Goal: Task Accomplishment & Management: Manage account settings

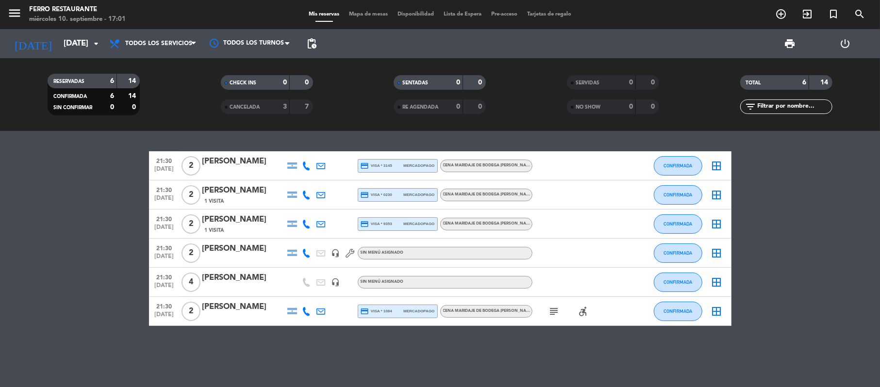
click at [579, 315] on icon "accessible_forward" at bounding box center [583, 312] width 12 height 12
click at [554, 315] on icon "subject" at bounding box center [554, 312] width 12 height 12
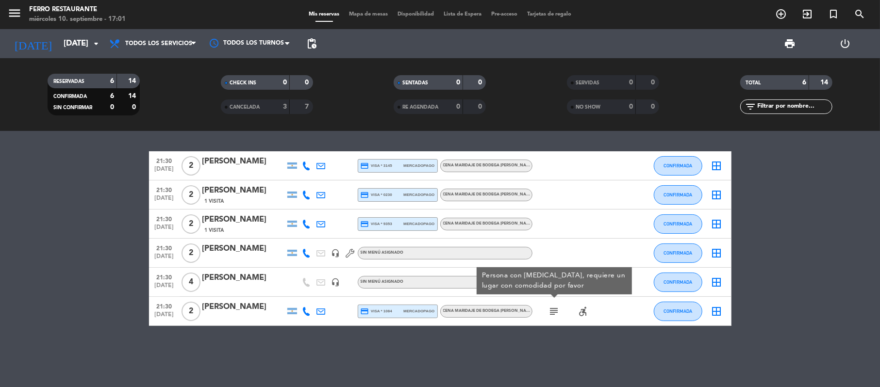
click at [720, 317] on icon "border_all" at bounding box center [717, 312] width 12 height 12
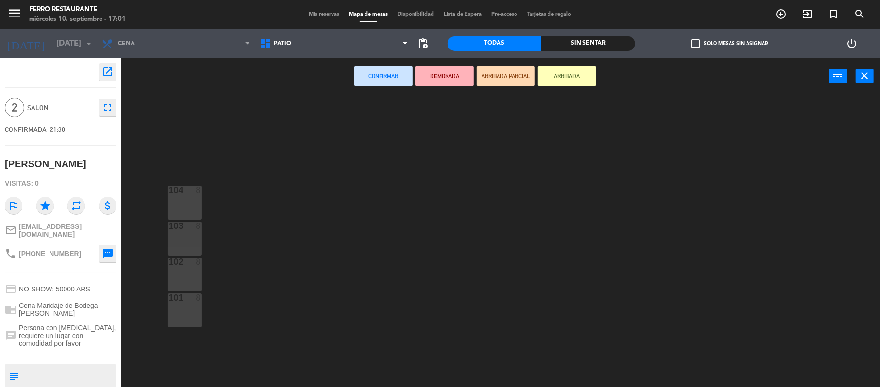
click at [311, 15] on span "Mis reservas" at bounding box center [324, 14] width 40 height 5
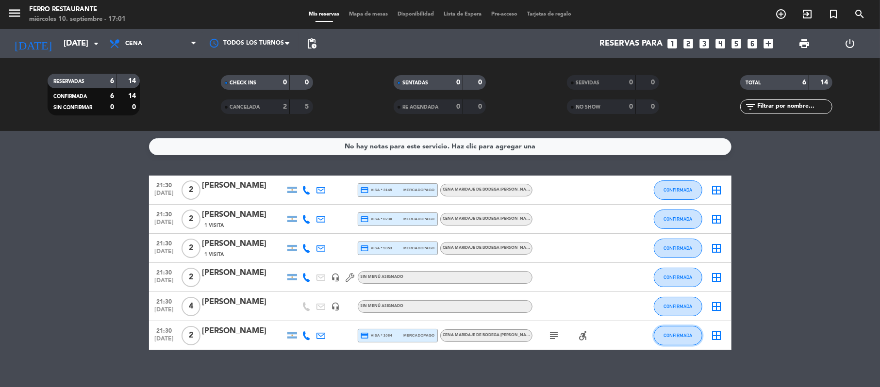
click at [669, 338] on span "CONFIRMADA" at bounding box center [677, 335] width 29 height 5
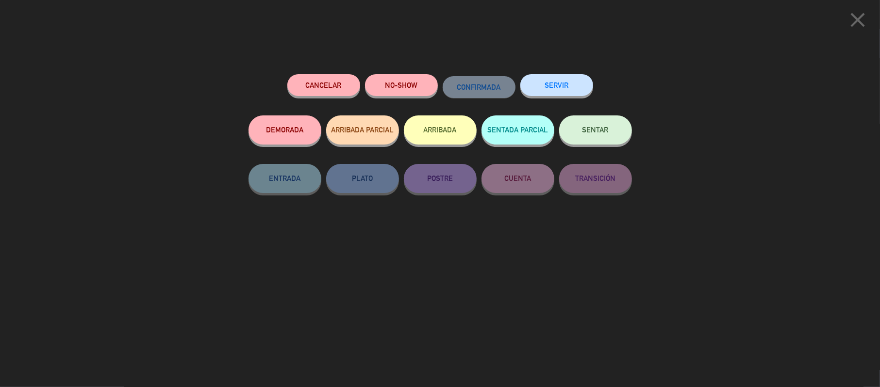
click at [334, 82] on button "Cancelar" at bounding box center [323, 85] width 73 height 22
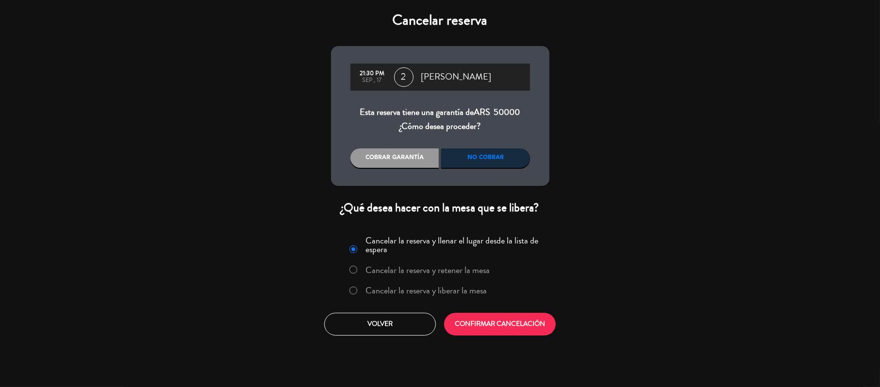
click at [466, 295] on label "Cancelar la reserva y liberar la mesa" at bounding box center [425, 290] width 121 height 9
click at [470, 164] on div "No cobrar" at bounding box center [485, 157] width 89 height 19
click at [406, 156] on div "Cobrar garantía" at bounding box center [394, 157] width 89 height 19
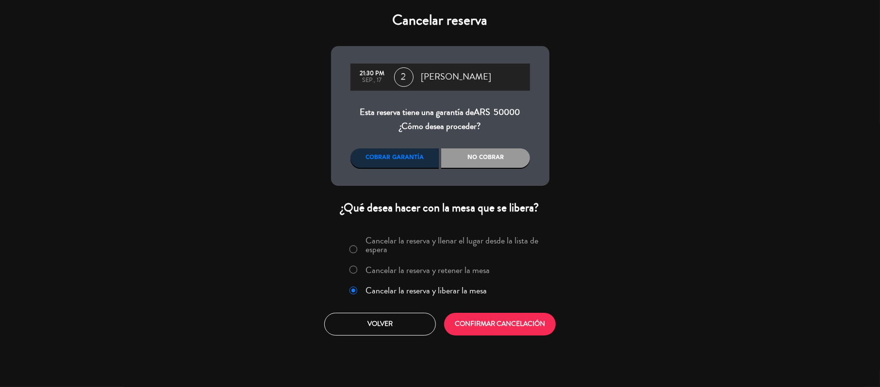
click at [509, 168] on div "No cobrar" at bounding box center [485, 157] width 89 height 19
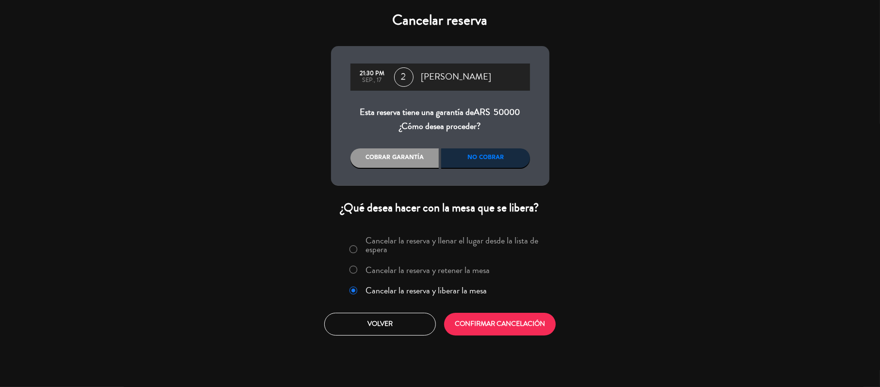
click at [509, 168] on div "No cobrar" at bounding box center [485, 157] width 89 height 19
click at [519, 336] on button "CONFIRMAR CANCELACIÓN" at bounding box center [500, 324] width 112 height 23
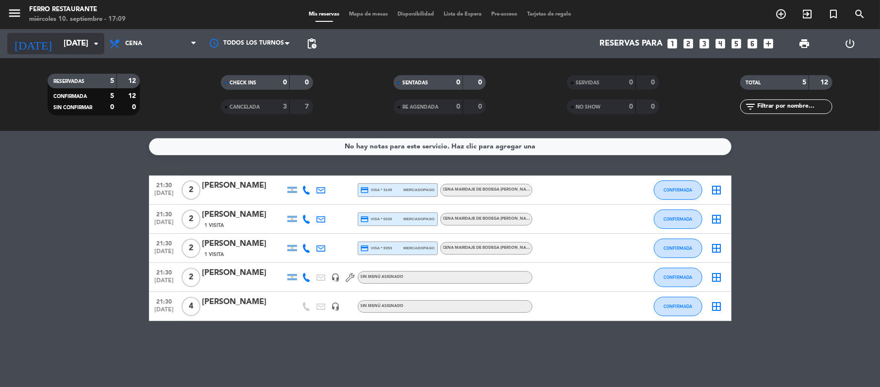
click at [87, 49] on input "[DATE]" at bounding box center [111, 43] width 105 height 19
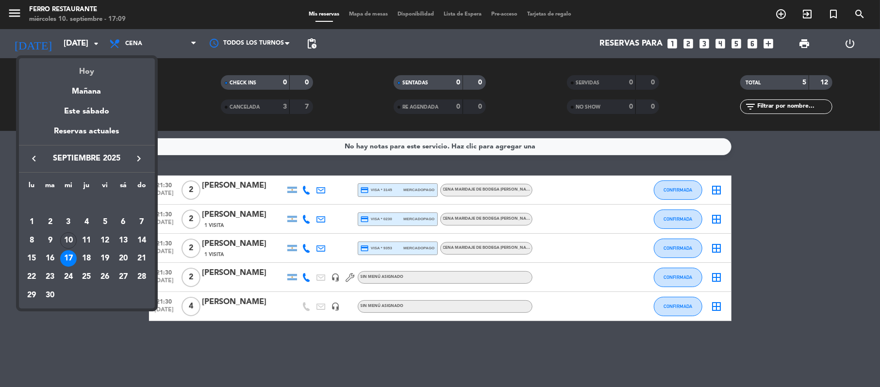
click at [91, 76] on div "Hoy" at bounding box center [87, 68] width 136 height 20
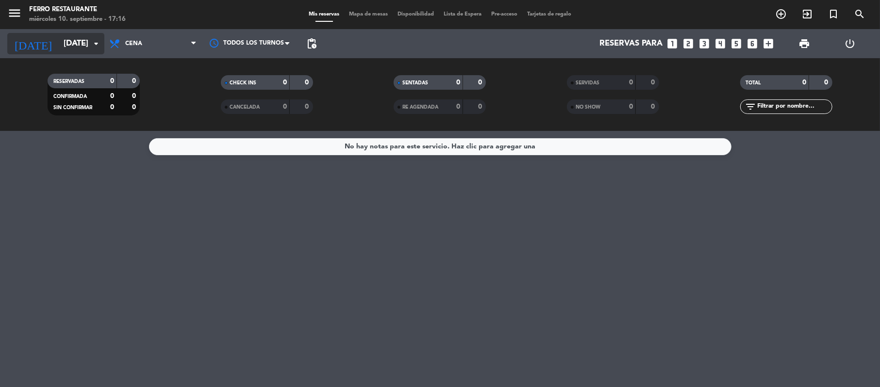
click at [77, 39] on input "[DATE]" at bounding box center [111, 43] width 105 height 19
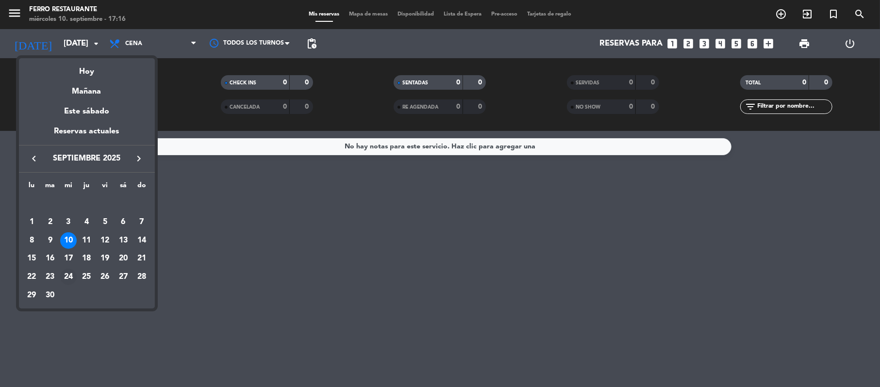
click at [71, 278] on div "24" at bounding box center [68, 277] width 16 height 16
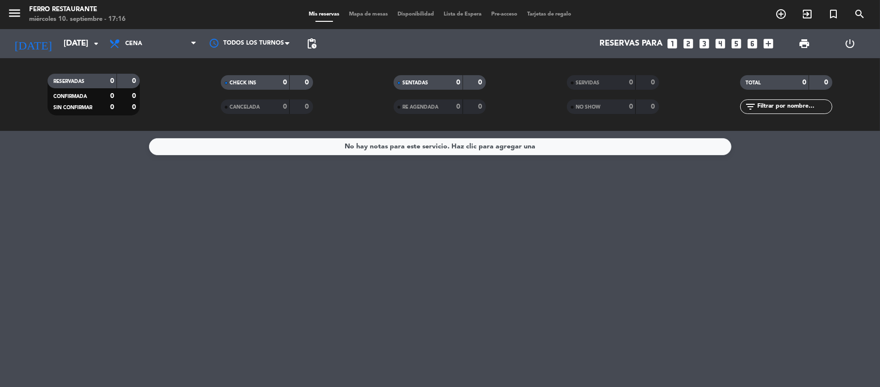
type input "[DATE]"
click at [148, 35] on span "Cena" at bounding box center [152, 43] width 97 height 21
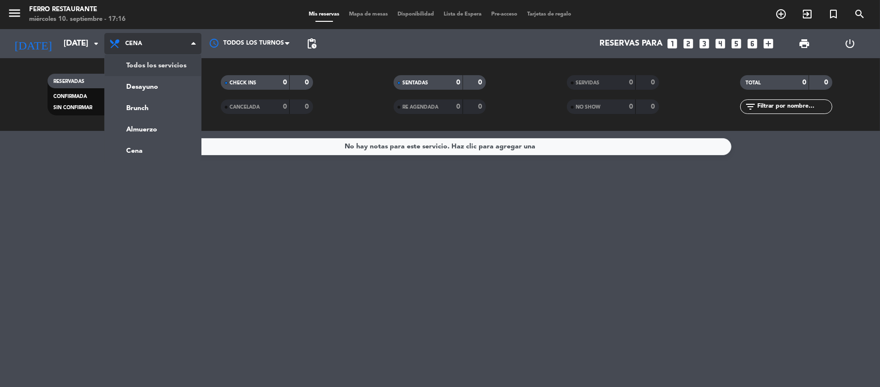
click at [144, 64] on div "menu [PERSON_NAME] Restaurante [DATE] 10. septiembre - 17:16 Mis reservas Mapa …" at bounding box center [440, 65] width 880 height 131
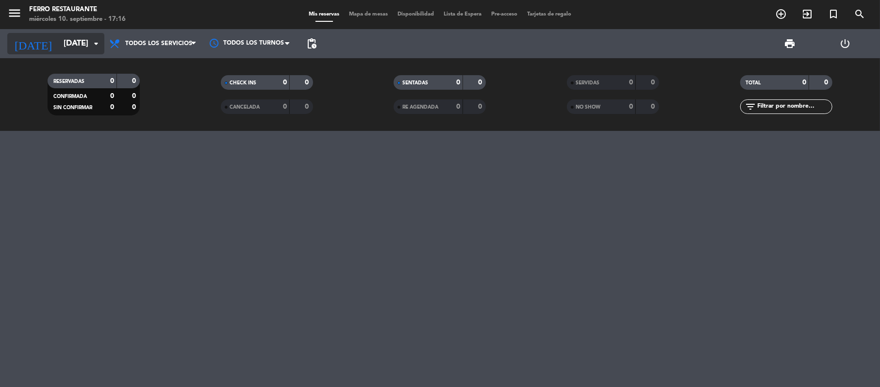
click at [103, 49] on input "[DATE]" at bounding box center [111, 43] width 105 height 19
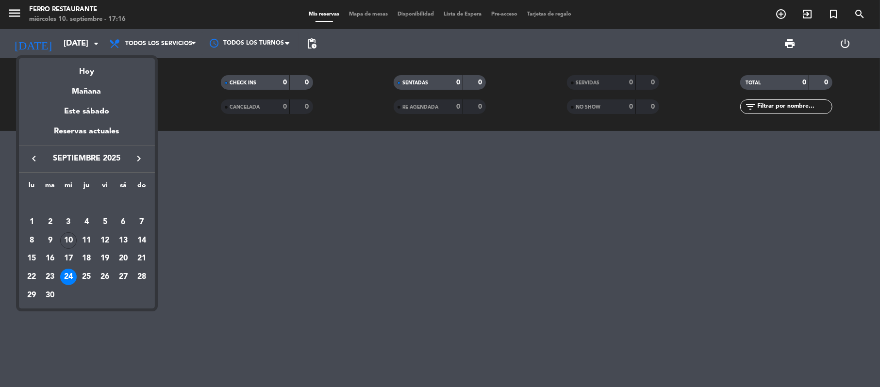
click at [71, 282] on div "24" at bounding box center [68, 277] width 16 height 16
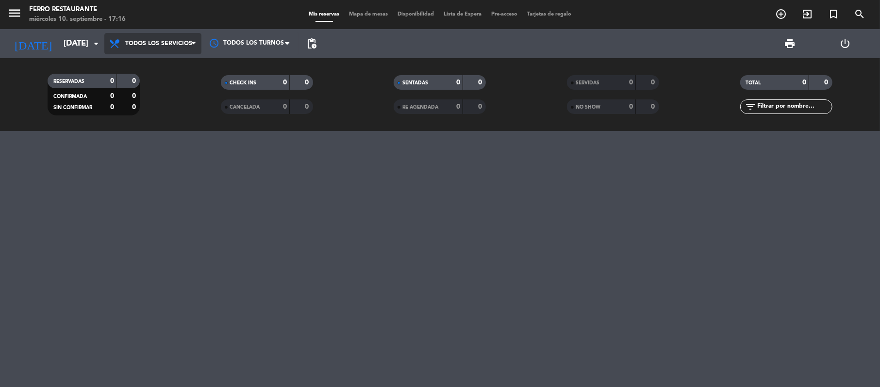
click at [148, 45] on span "Todos los servicios" at bounding box center [158, 43] width 67 height 7
